Goal: Information Seeking & Learning: Learn about a topic

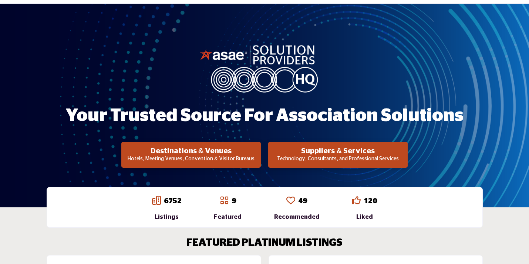
scroll to position [74, 0]
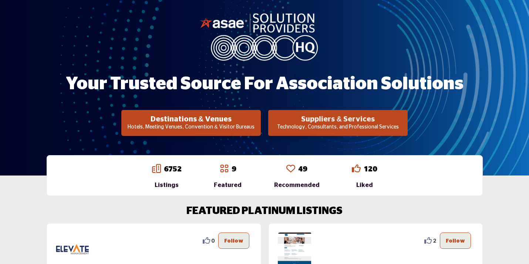
click at [259, 119] on h2 "Suppliers & Services" at bounding box center [191, 119] width 135 height 9
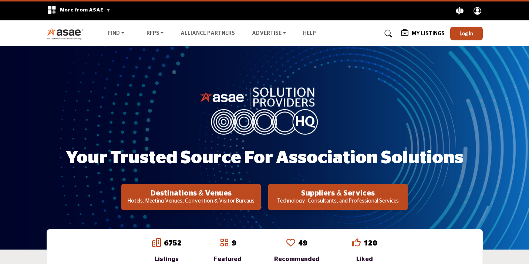
scroll to position [74, 0]
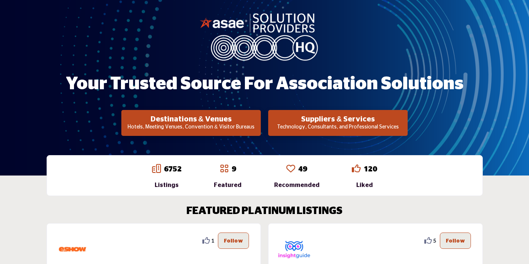
click at [78, 1] on div "Your Trusted Source for Association Solutions Destinations & Venues Hotels, Mee…" at bounding box center [264, 73] width 529 height 203
click at [259, 118] on h2 "Suppliers & Services" at bounding box center [191, 119] width 135 height 9
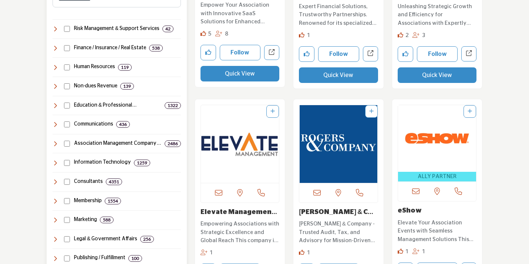
scroll to position [370, 0]
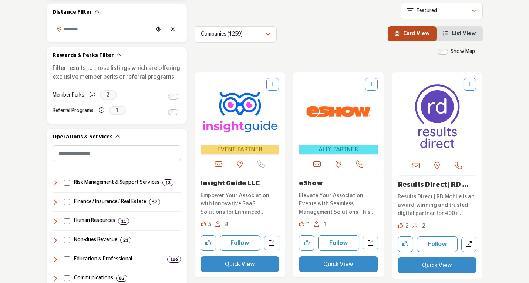
scroll to position [222, 0]
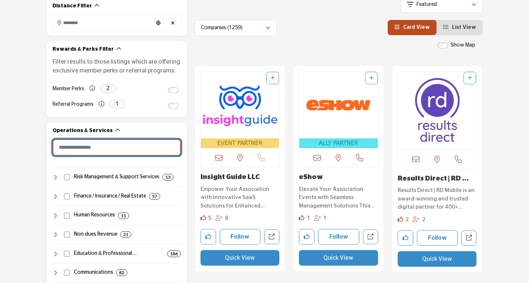
click at [113, 150] on input "Search Category" at bounding box center [117, 147] width 128 height 17
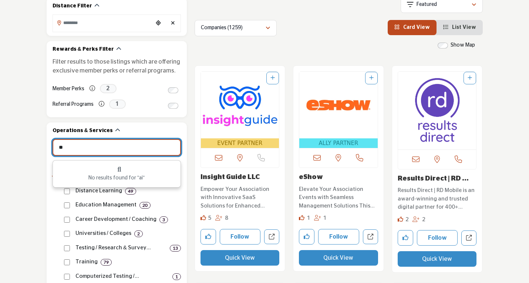
type input "**"
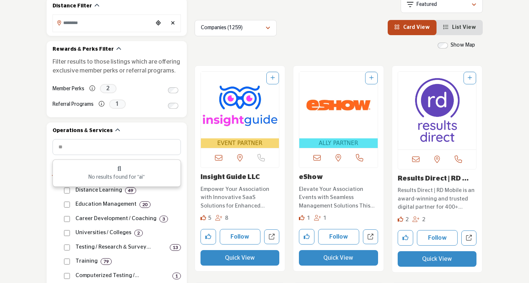
click at [195, 104] on div "EVENT PARTNER Likes 8 Quick View" at bounding box center [240, 168] width 90 height 205
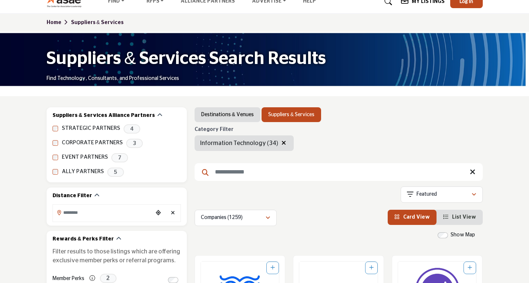
scroll to position [0, 0]
